Goal: Obtain resource: Obtain resource

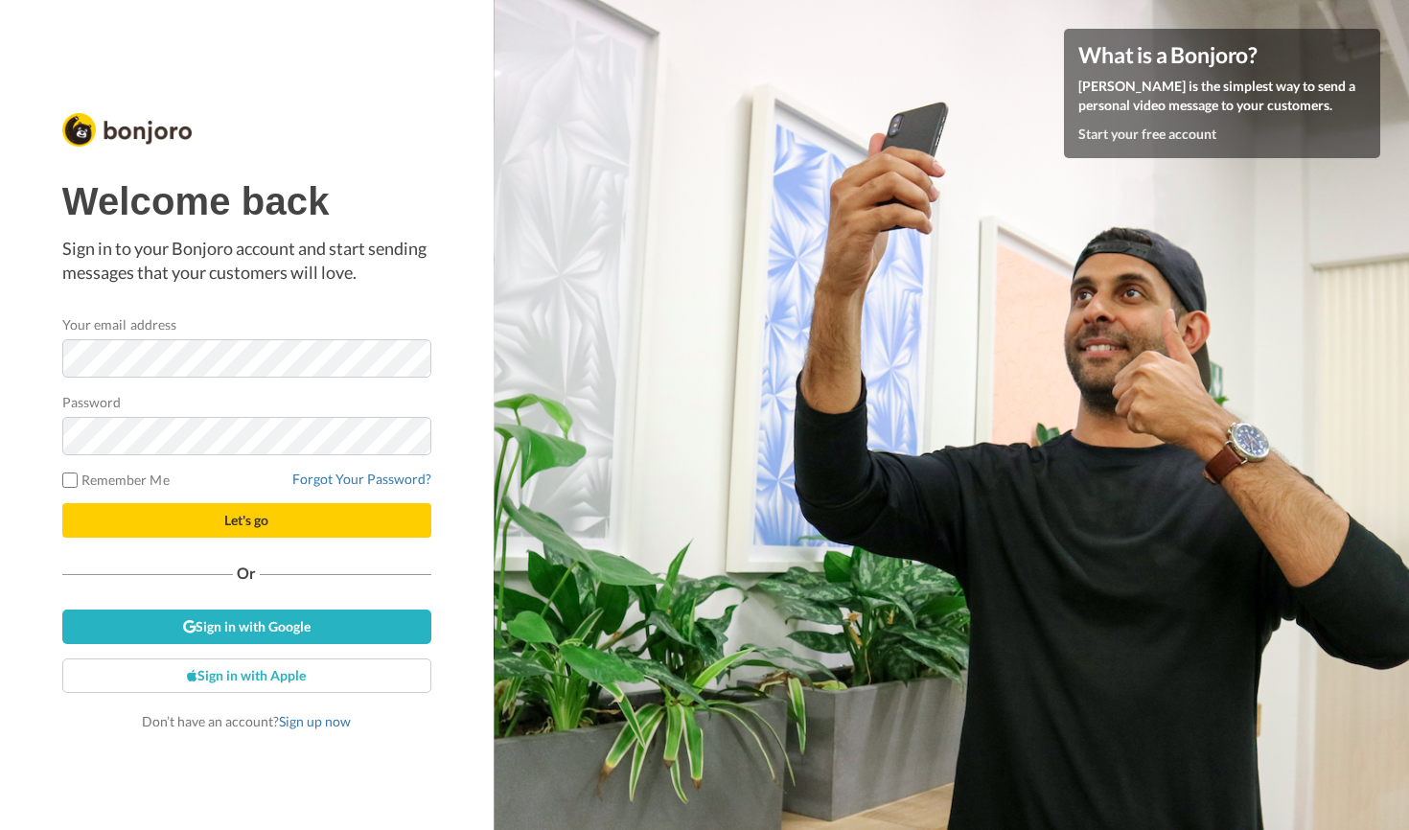
click at [280, 519] on button "Let's go" at bounding box center [246, 520] width 369 height 35
click at [302, 521] on button "Let's go" at bounding box center [246, 520] width 369 height 35
click at [264, 520] on span "Let's go" at bounding box center [246, 520] width 44 height 16
click at [305, 524] on button "Let's go" at bounding box center [246, 520] width 369 height 35
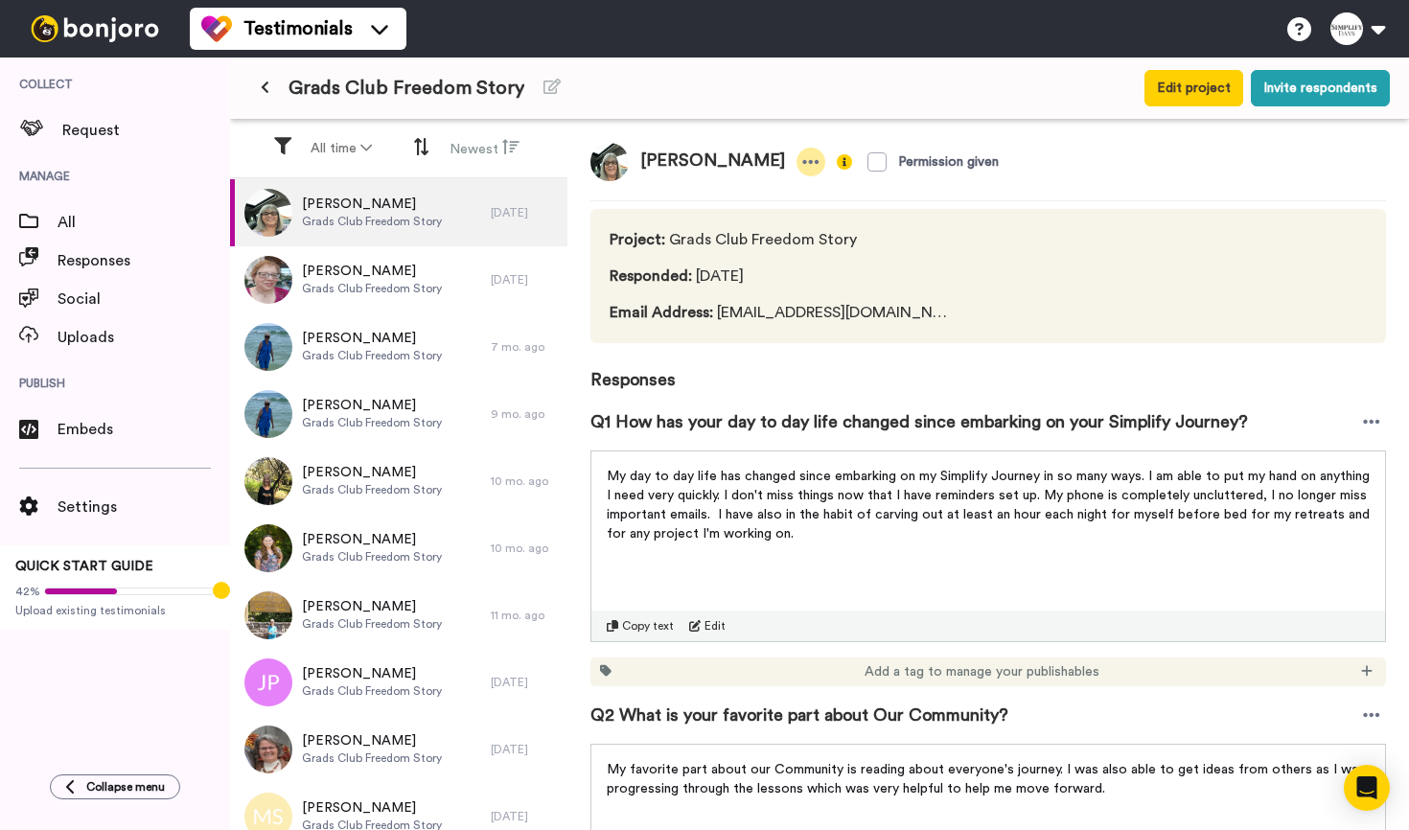
click at [803, 159] on icon at bounding box center [811, 161] width 17 height 19
click at [437, 205] on span "[PERSON_NAME]" at bounding box center [372, 204] width 140 height 19
click at [267, 87] on icon at bounding box center [265, 87] width 9 height 13
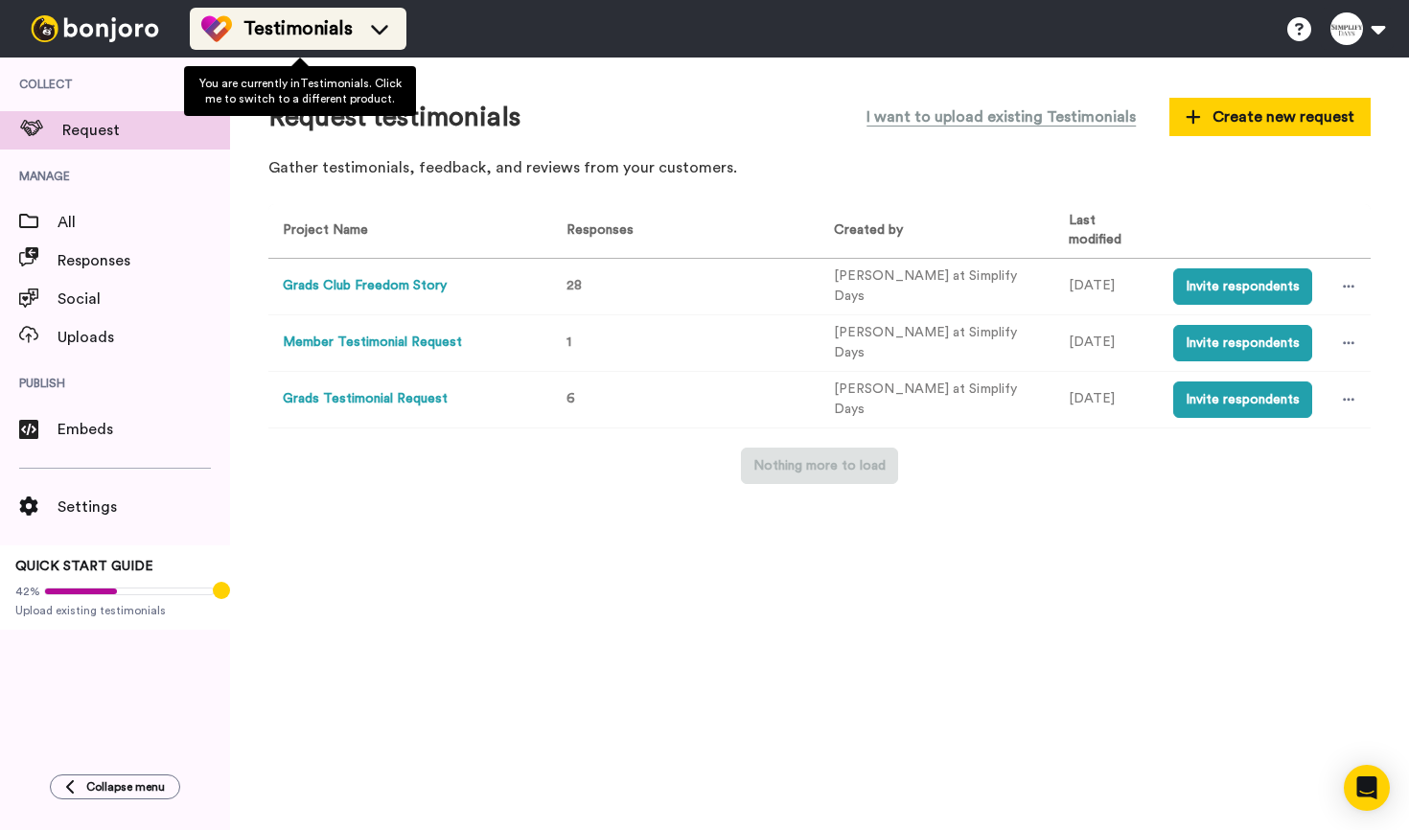
click at [385, 30] on icon at bounding box center [379, 28] width 31 height 19
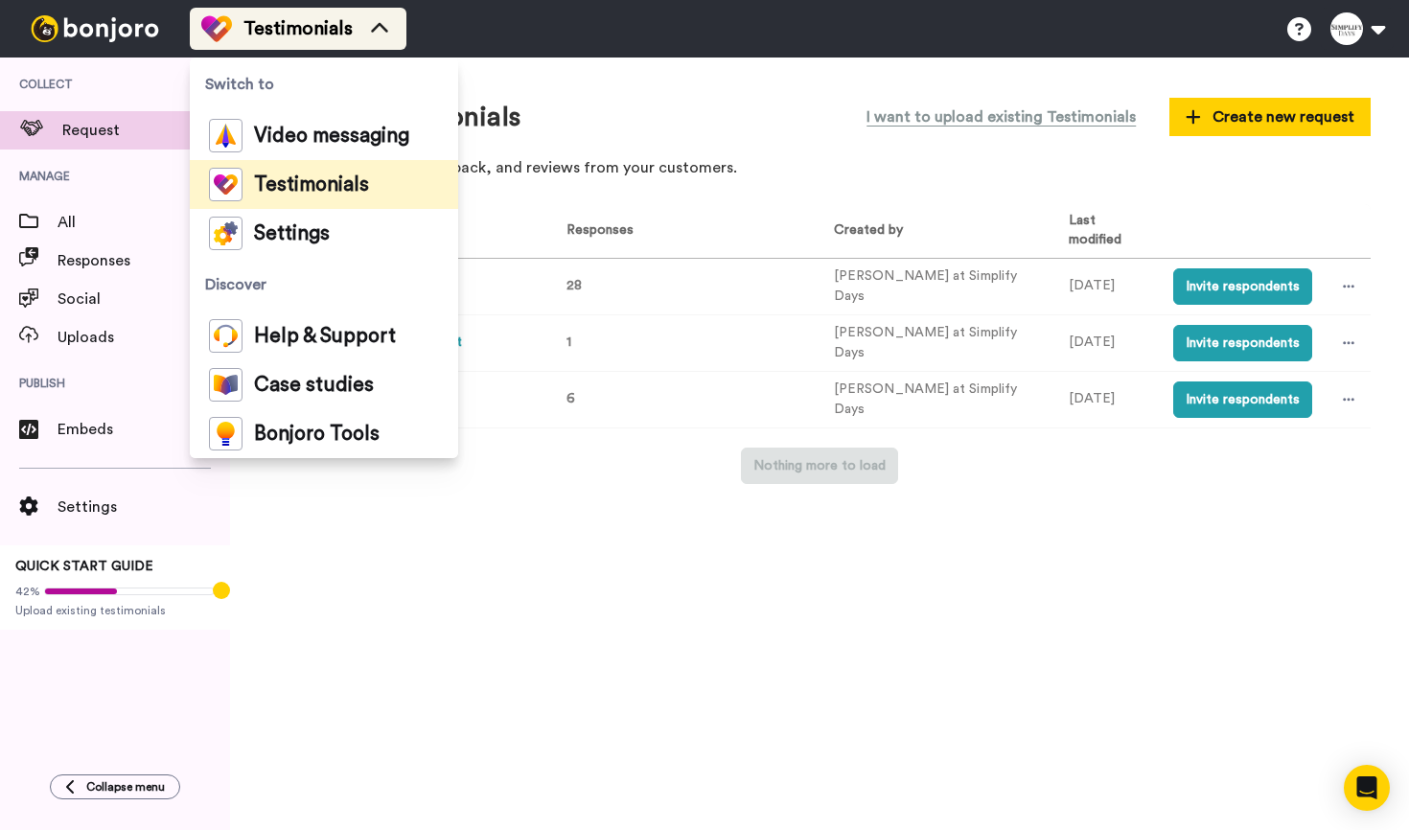
click at [385, 30] on icon at bounding box center [379, 28] width 31 height 19
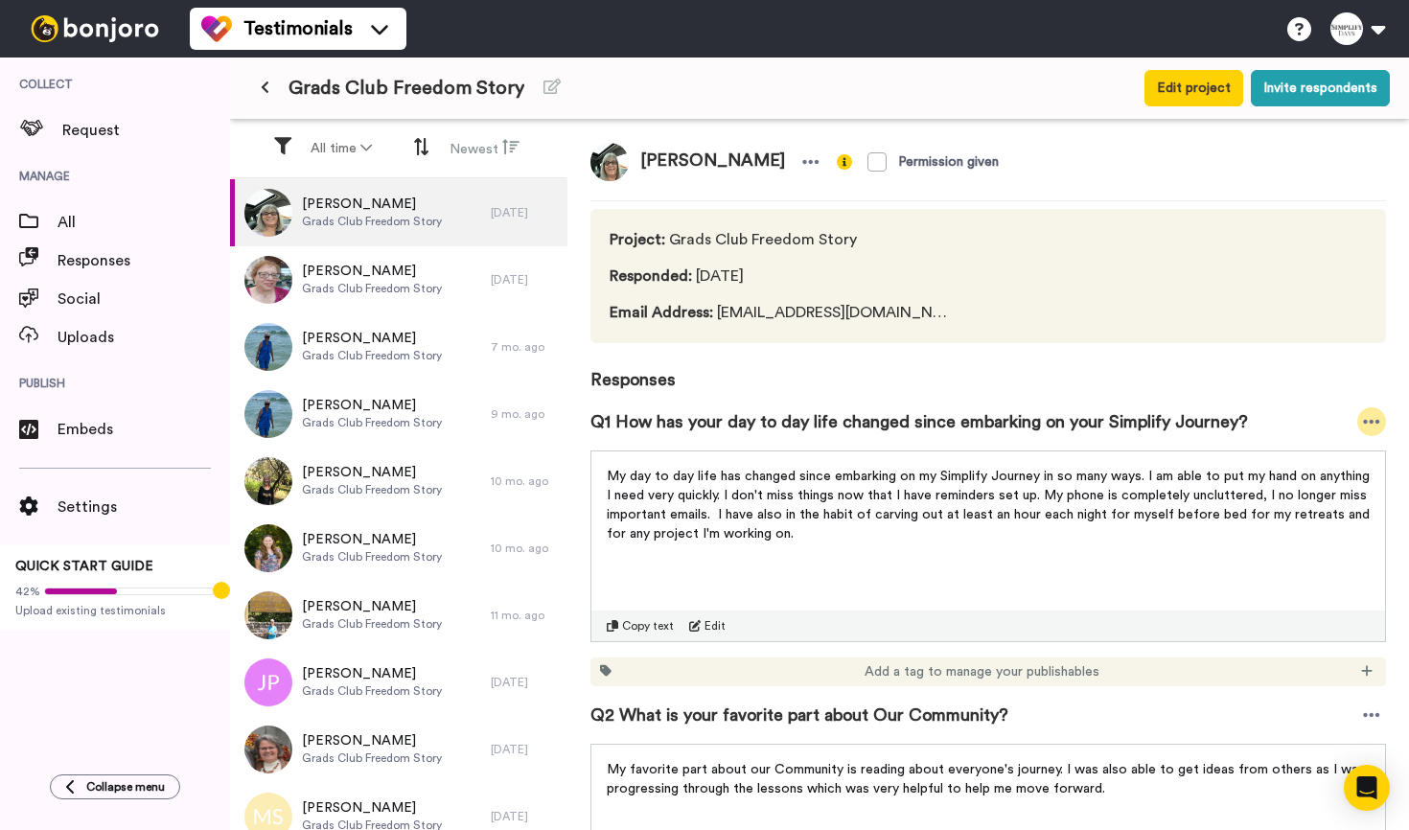
click at [1366, 423] on icon at bounding box center [1372, 422] width 16 height 4
click at [1370, 423] on icon at bounding box center [1372, 422] width 16 height 4
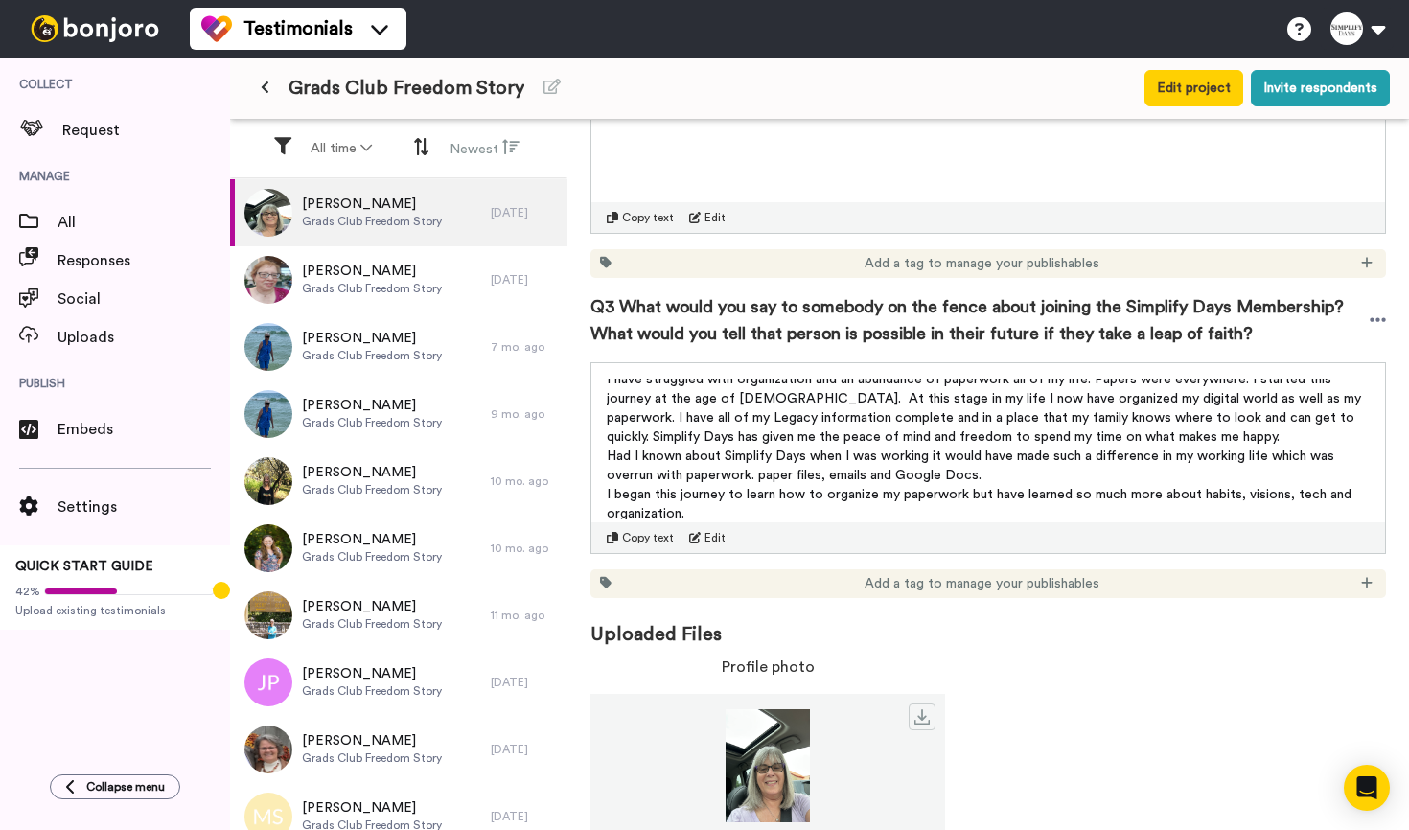
scroll to position [8, 0]
click at [649, 546] on span "Copy text" at bounding box center [648, 537] width 52 height 15
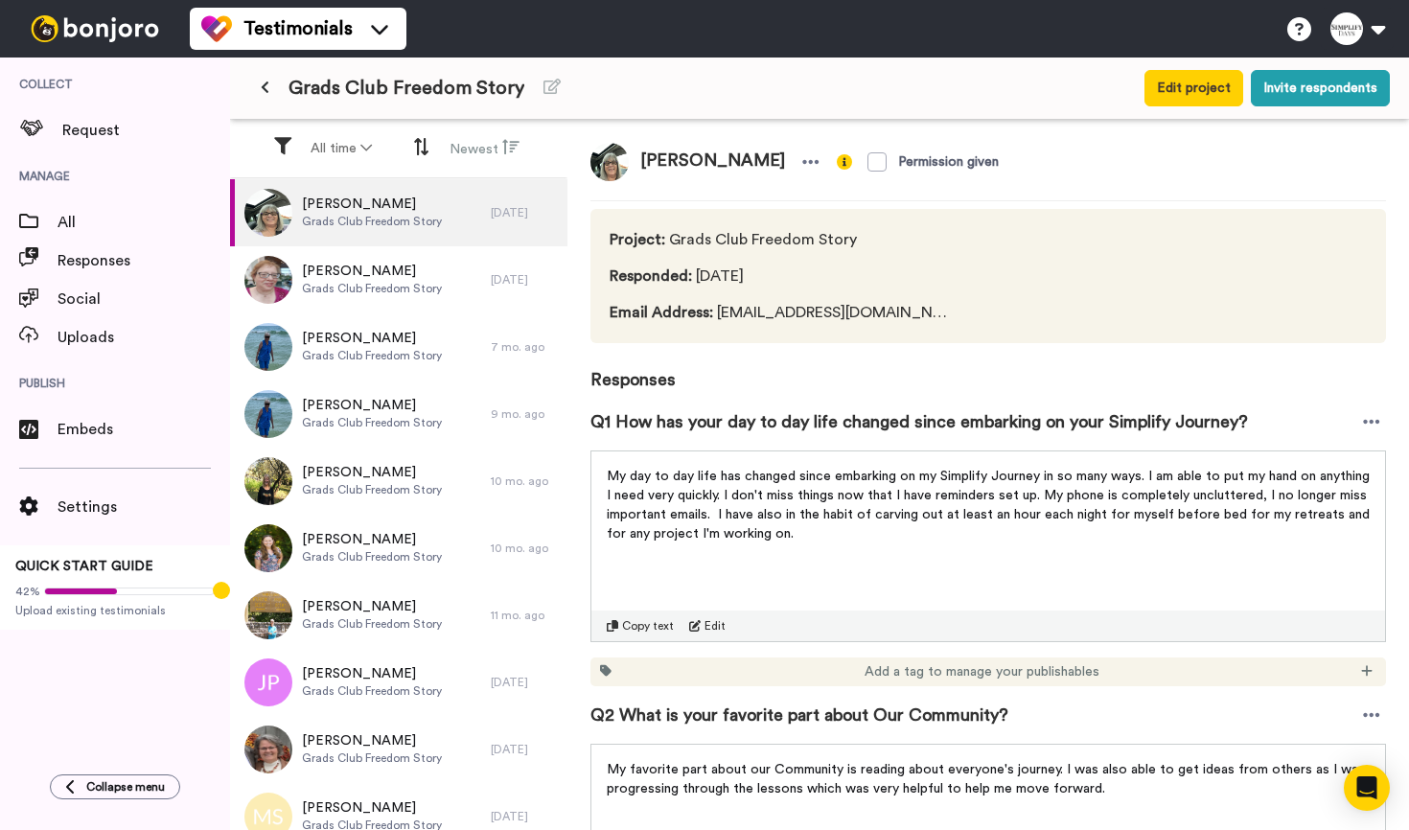
scroll to position [0, 0]
click at [650, 629] on span "Copy text" at bounding box center [648, 625] width 52 height 15
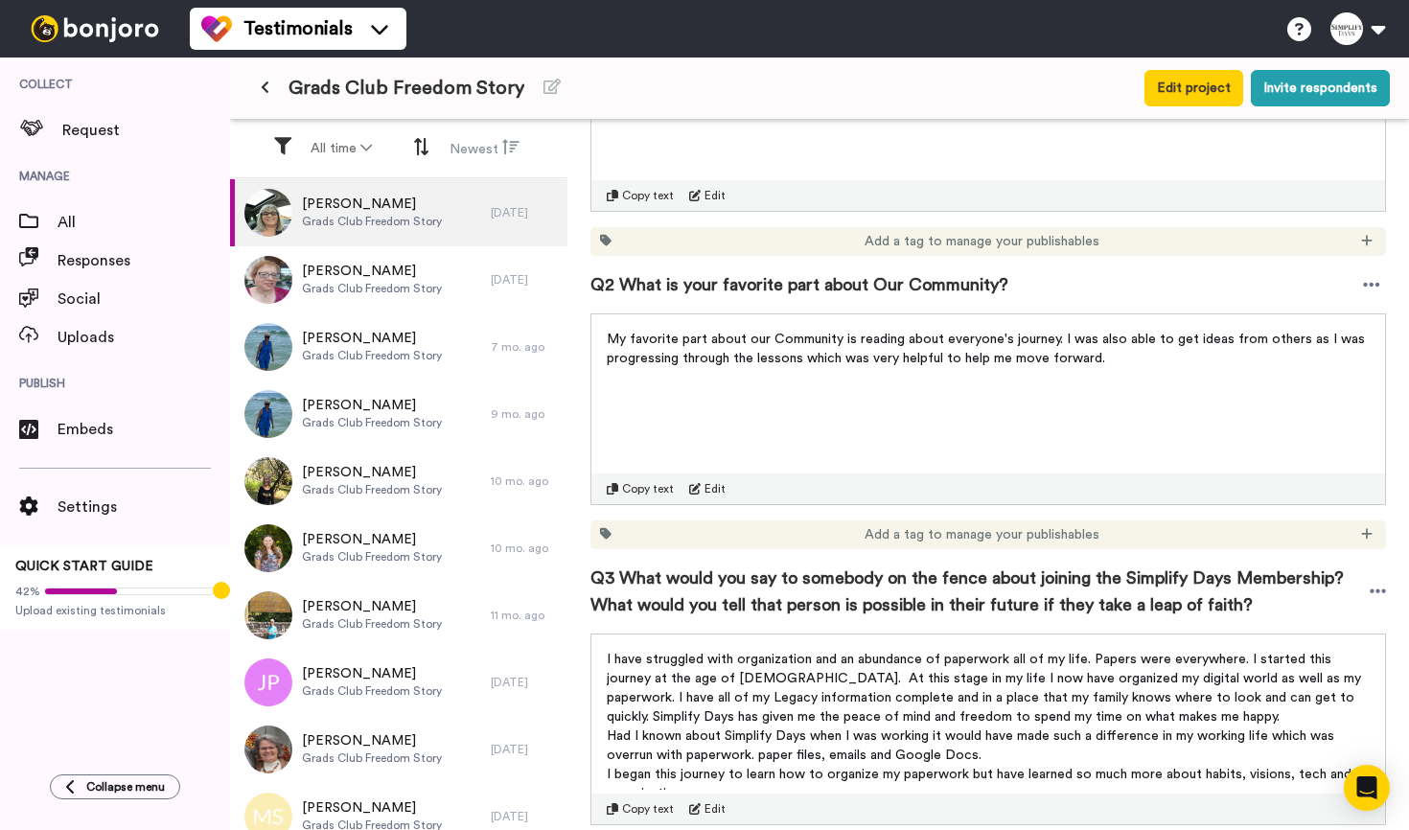
scroll to position [444, 0]
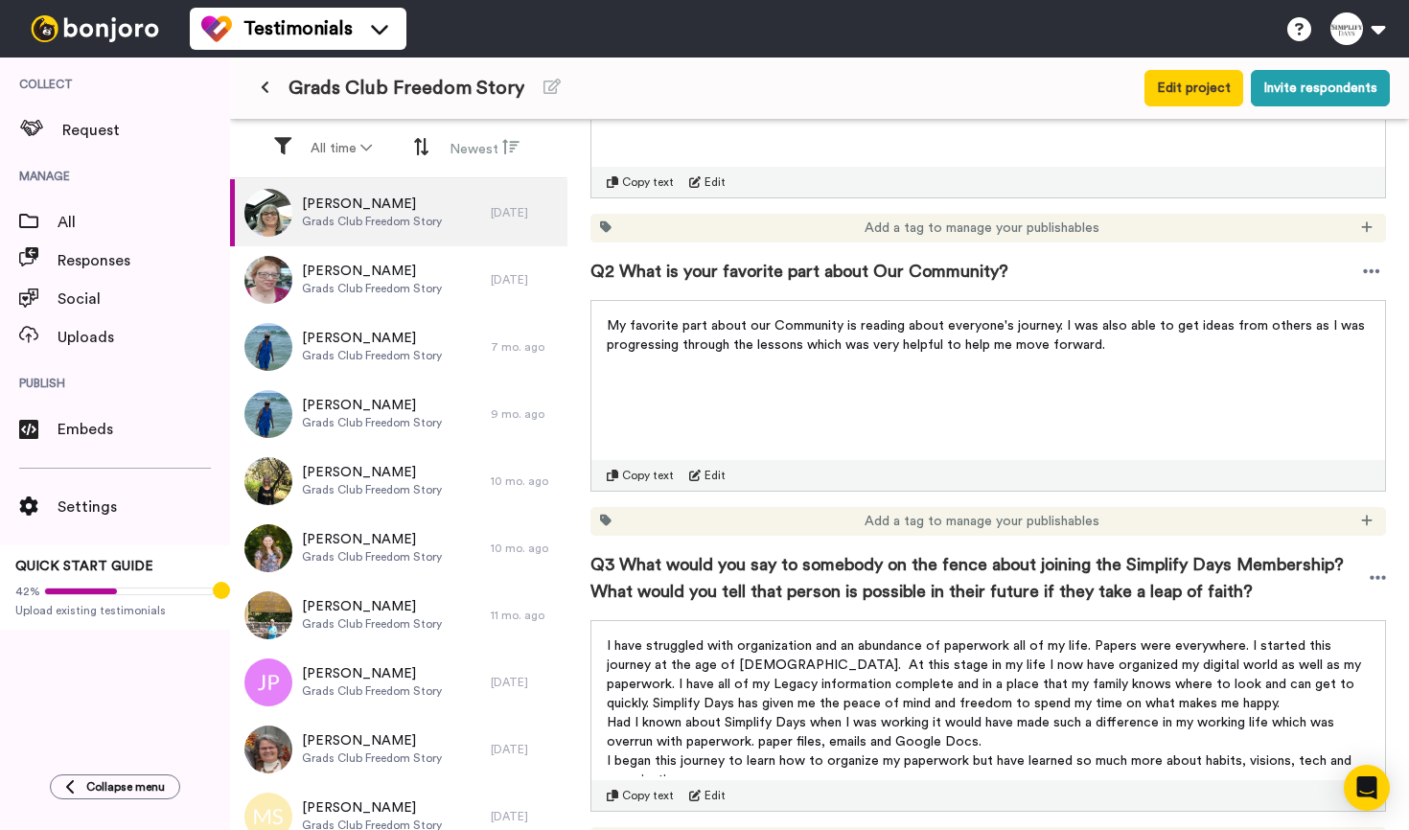
click at [657, 476] on span "Copy text" at bounding box center [648, 475] width 52 height 15
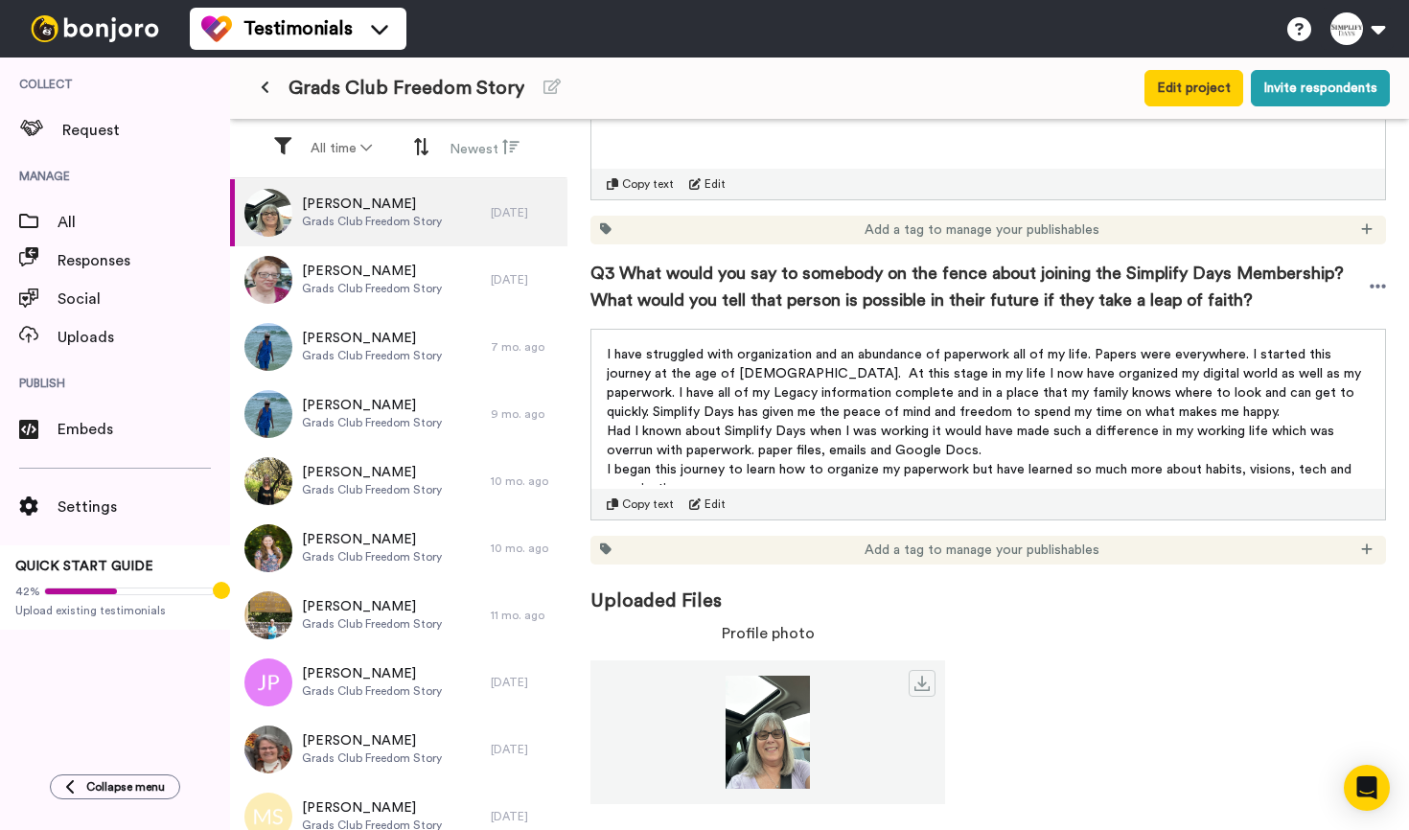
scroll to position [762, 0]
click at [923, 685] on icon at bounding box center [922, 683] width 15 height 15
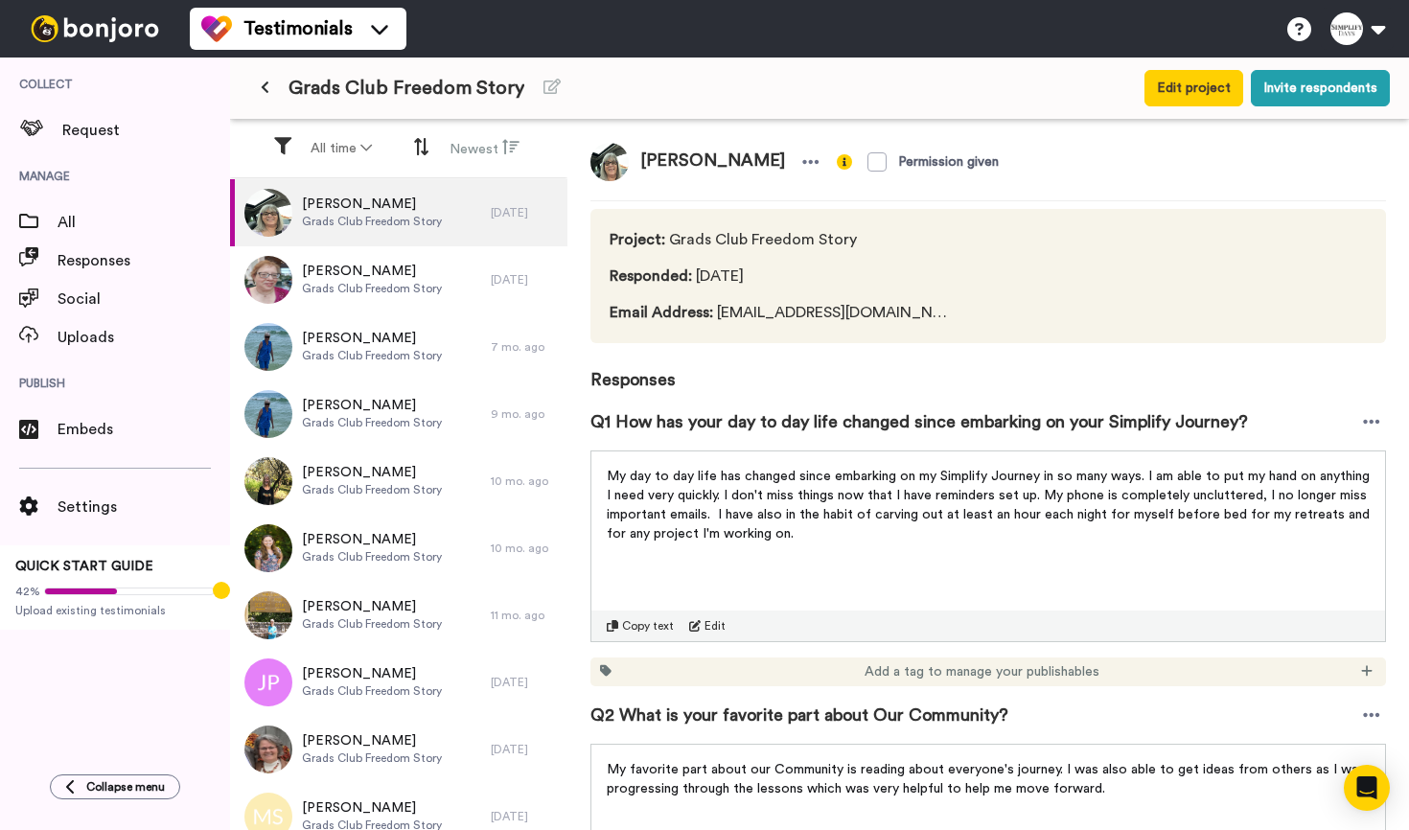
click at [460, 209] on div "Michele Fenton Grads Club Freedom Story" at bounding box center [360, 212] width 261 height 67
